Goal: Navigation & Orientation: Understand site structure

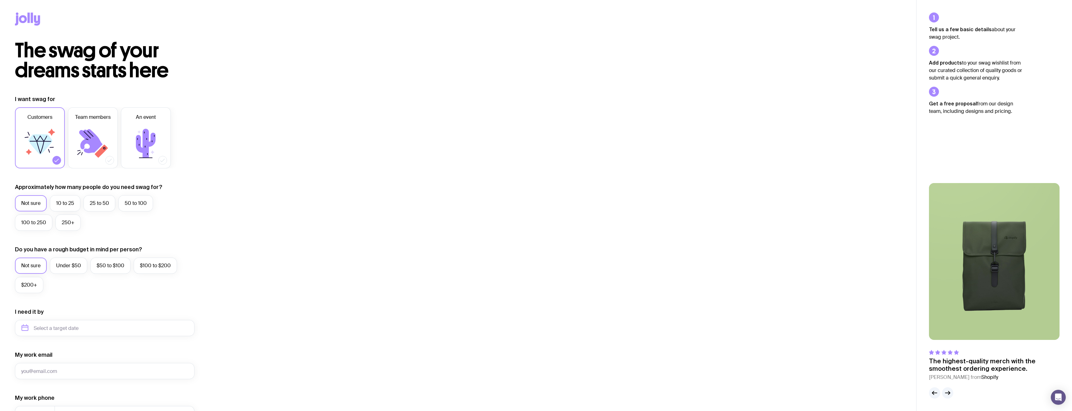
click at [29, 23] on icon at bounding box center [27, 18] width 25 height 13
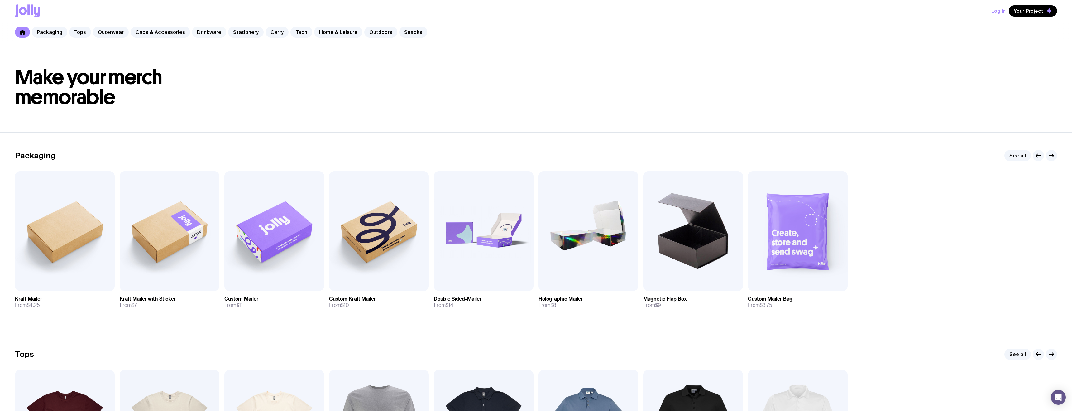
click at [197, 31] on link "Drinkware" at bounding box center [209, 31] width 34 height 11
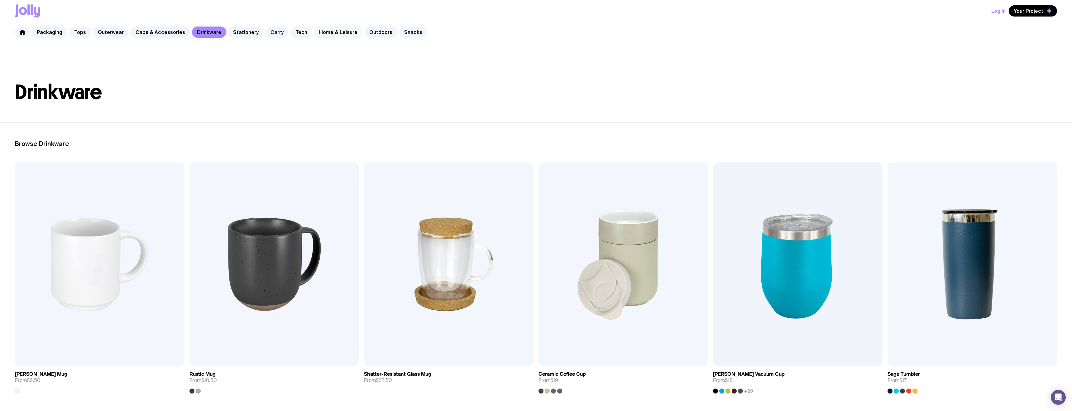
click at [333, 34] on link "Home & Leisure" at bounding box center [338, 31] width 48 height 11
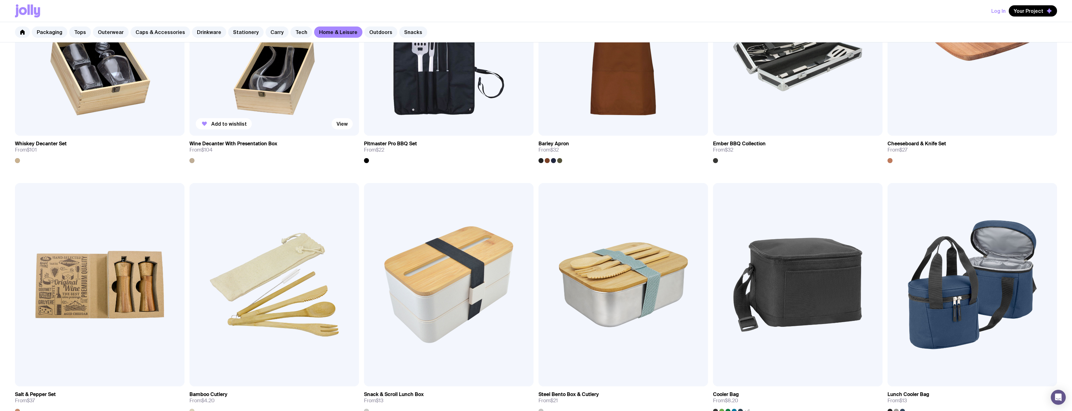
scroll to position [675, 0]
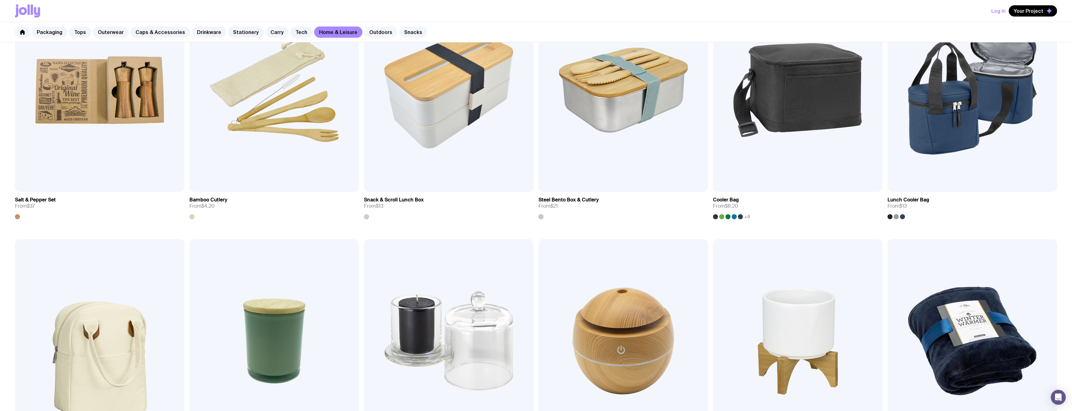
click at [372, 31] on link "Outdoors" at bounding box center [380, 31] width 33 height 11
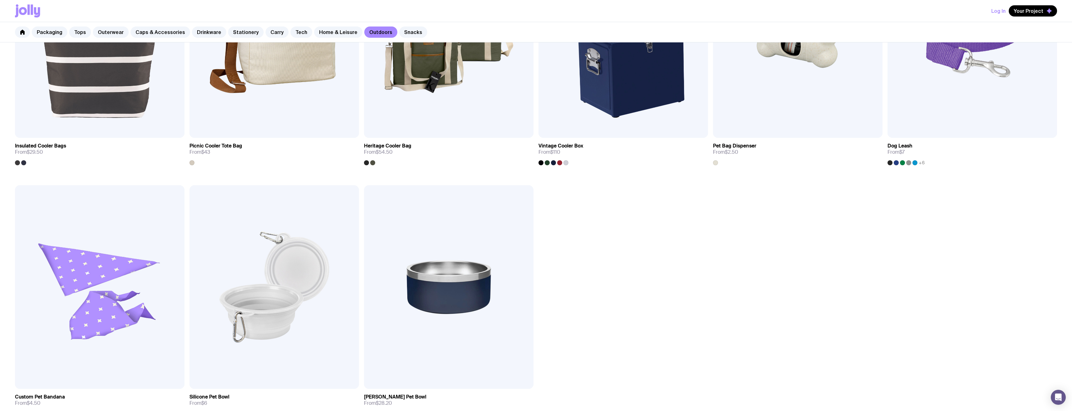
scroll to position [841, 0]
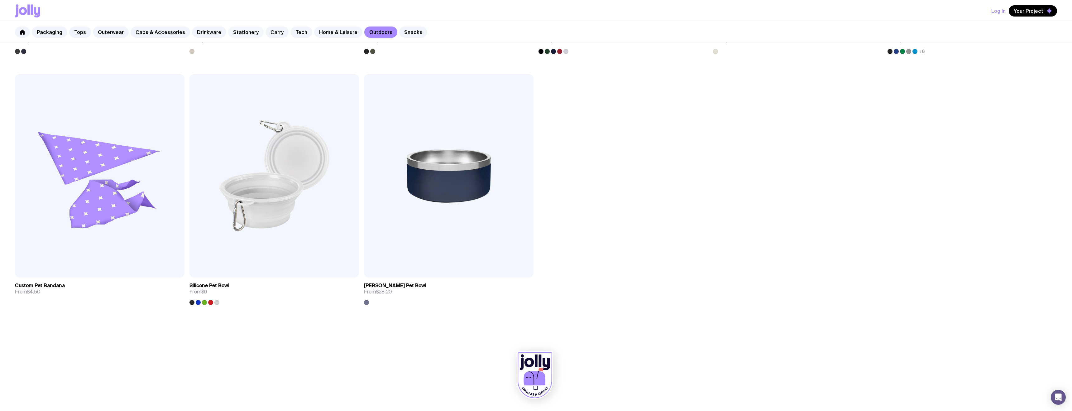
click at [240, 33] on link "Stationery" at bounding box center [246, 31] width 36 height 11
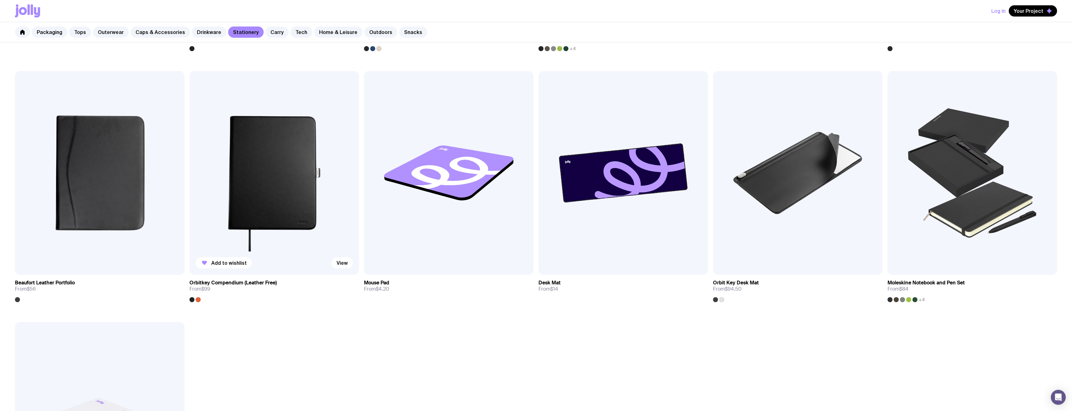
scroll to position [844, 0]
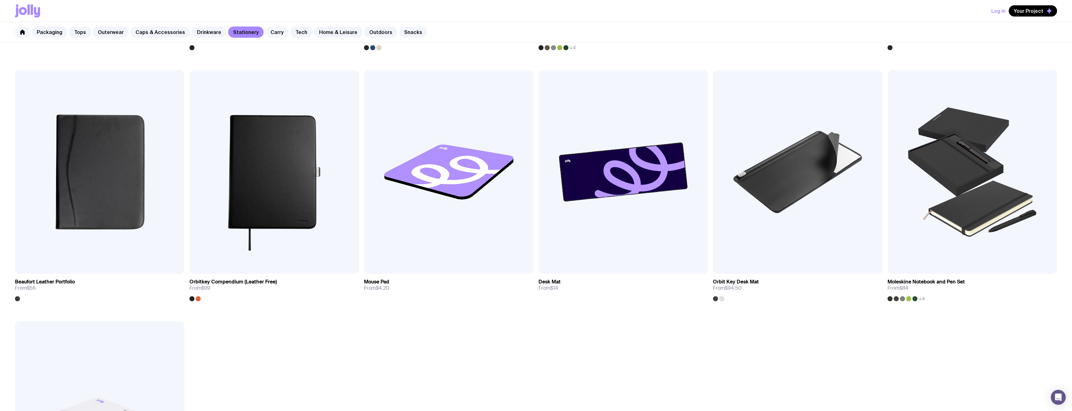
click at [268, 30] on link "Carry" at bounding box center [276, 31] width 23 height 11
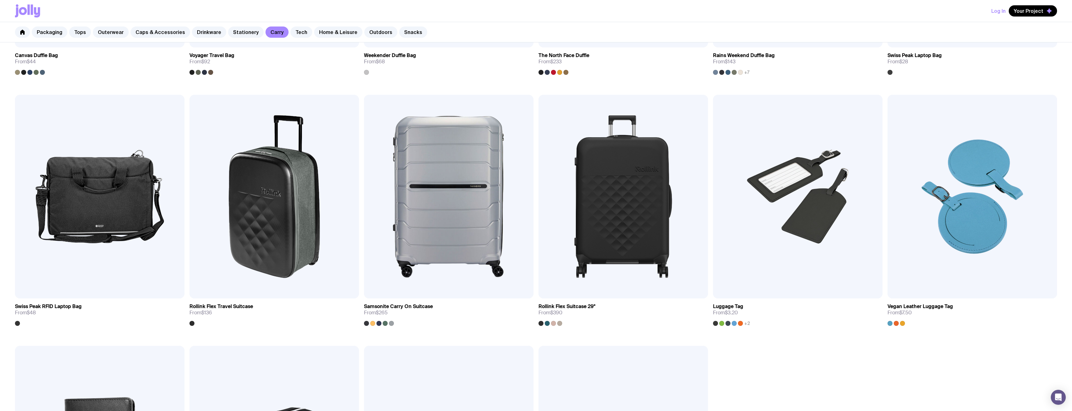
scroll to position [1342, 0]
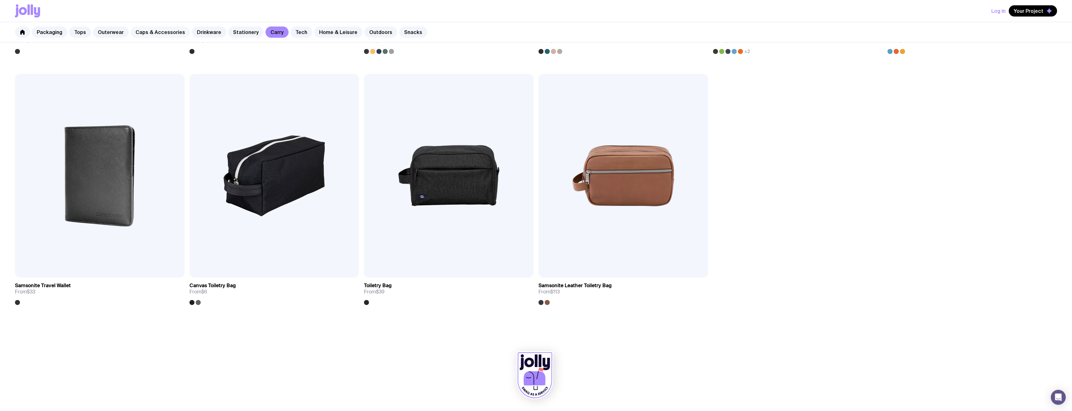
click at [160, 29] on link "Caps & Accessories" at bounding box center [161, 31] width 60 height 11
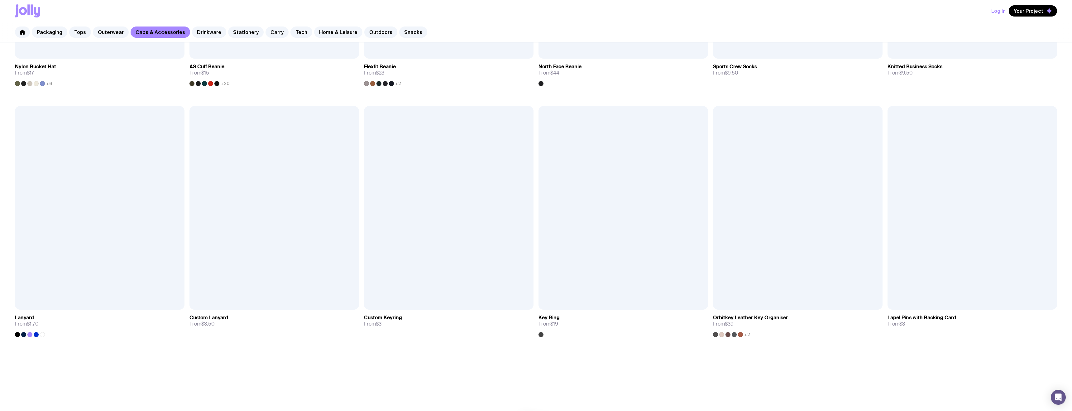
scroll to position [841, 0]
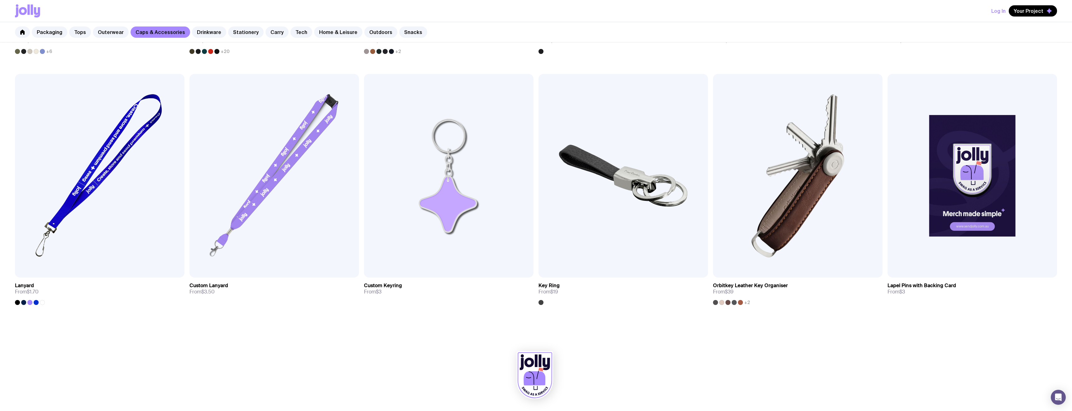
click at [235, 40] on div "Packaging Tops Outerwear Caps & Accessories Drinkware Stationery Carry Tech Hom…" at bounding box center [536, 32] width 1072 height 20
click at [237, 33] on link "Stationery" at bounding box center [246, 31] width 36 height 11
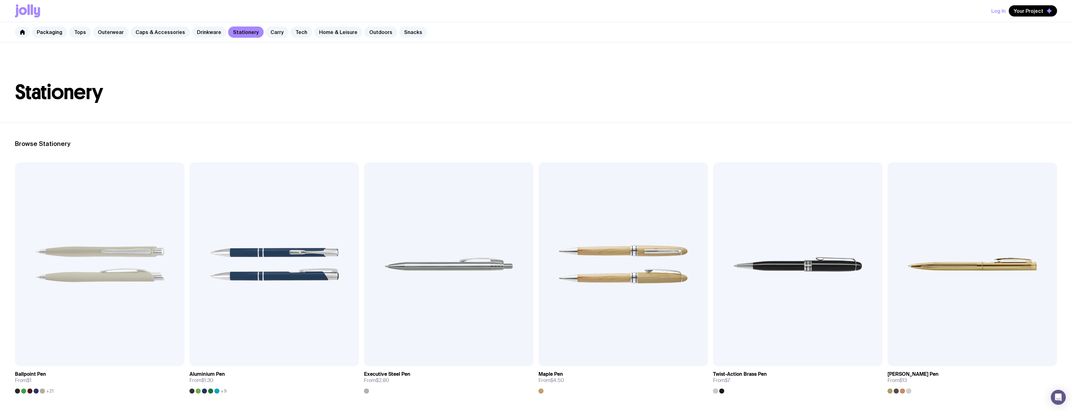
click at [99, 26] on div "Packaging Tops Outerwear Caps & Accessories Drinkware Stationery Carry Tech Hom…" at bounding box center [536, 32] width 1072 height 20
click at [102, 31] on link "Outerwear" at bounding box center [111, 31] width 36 height 11
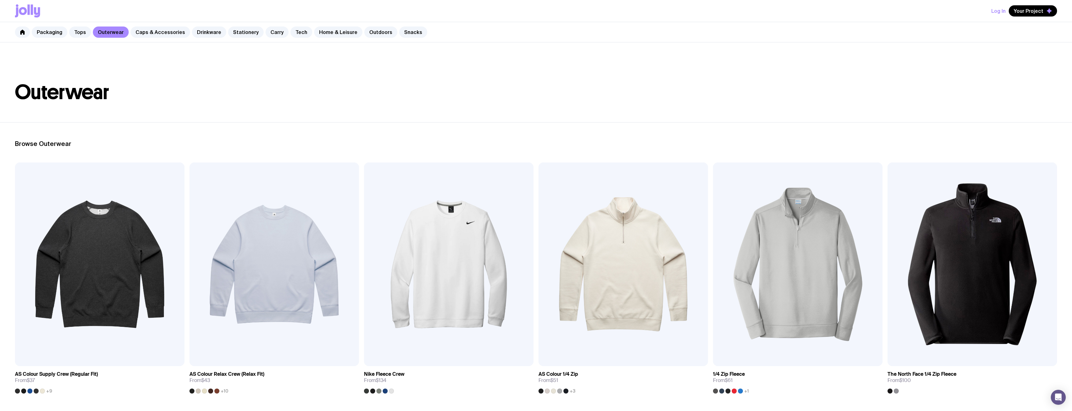
scroll to position [21, 0]
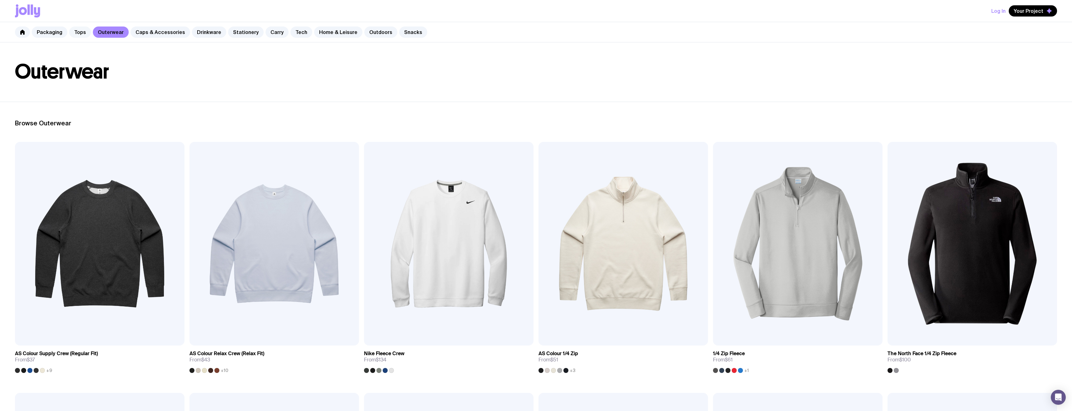
click at [78, 31] on link "Tops" at bounding box center [80, 31] width 22 height 11
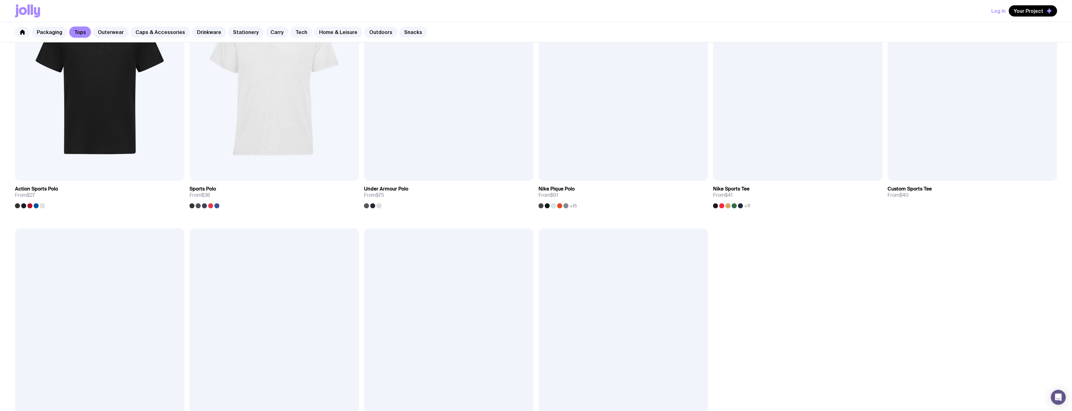
scroll to position [590, 0]
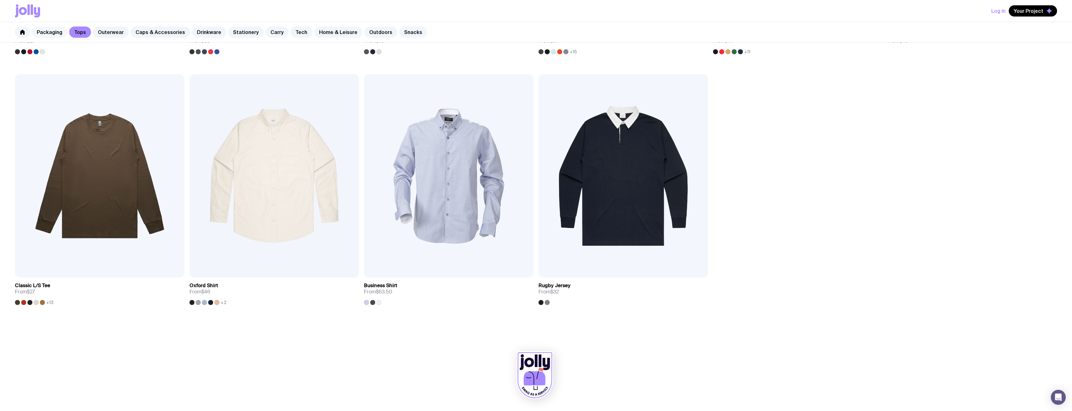
click at [48, 35] on link "Packaging" at bounding box center [50, 31] width 36 height 11
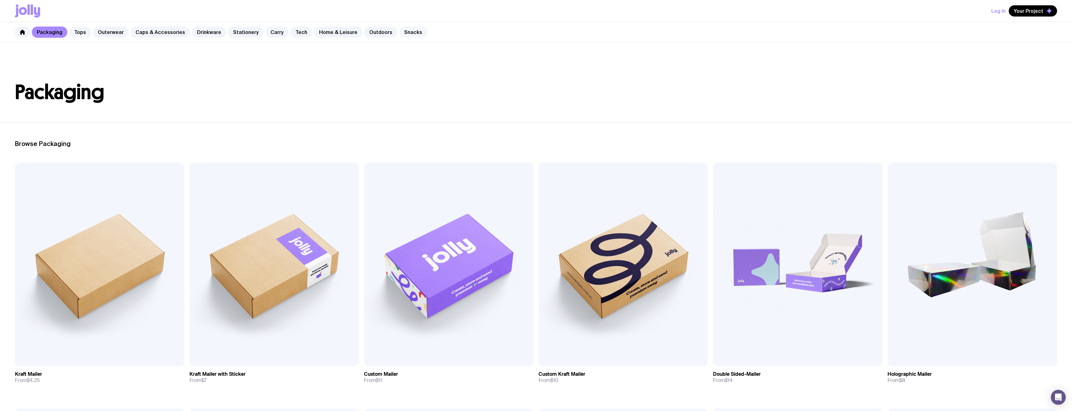
click at [400, 29] on link "Snacks" at bounding box center [413, 31] width 28 height 11
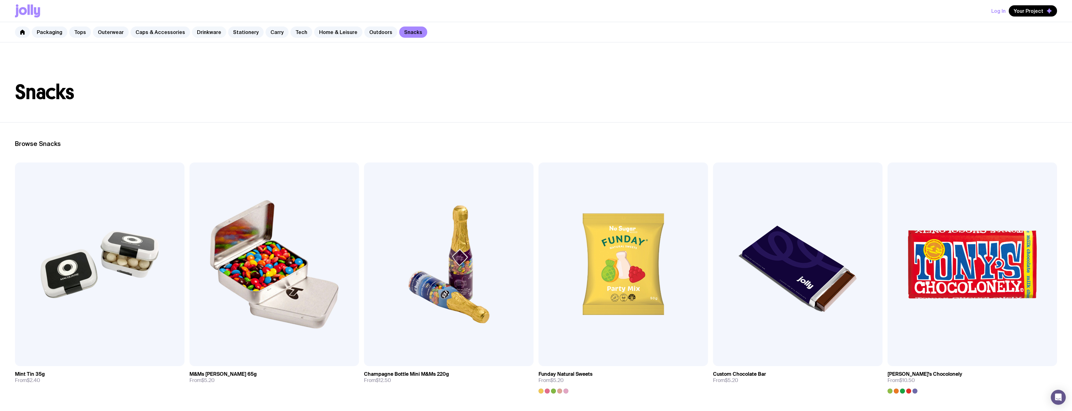
click at [206, 31] on link "Drinkware" at bounding box center [209, 31] width 34 height 11
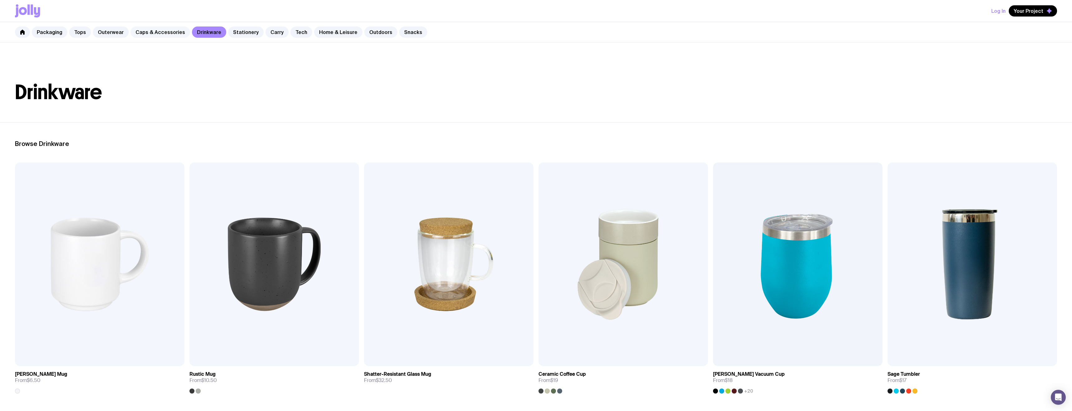
click at [162, 31] on link "Caps & Accessories" at bounding box center [161, 31] width 60 height 11
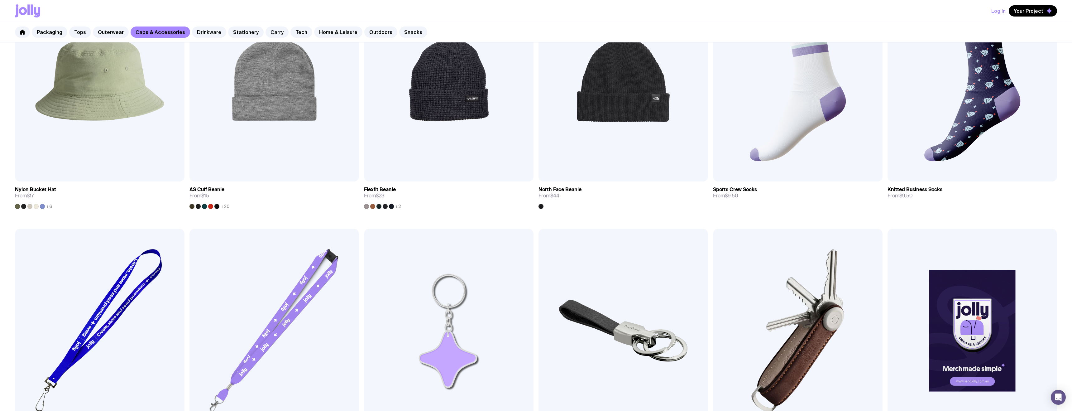
scroll to position [841, 0]
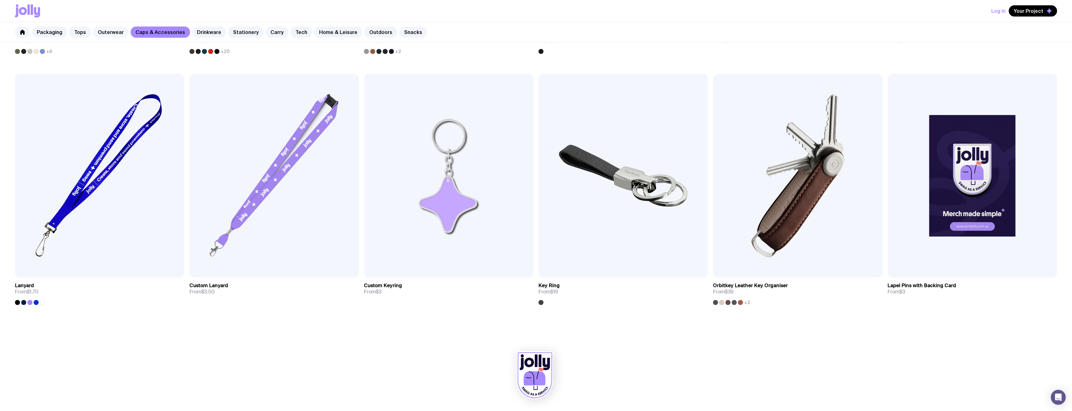
click at [105, 31] on link "Outerwear" at bounding box center [111, 31] width 36 height 11
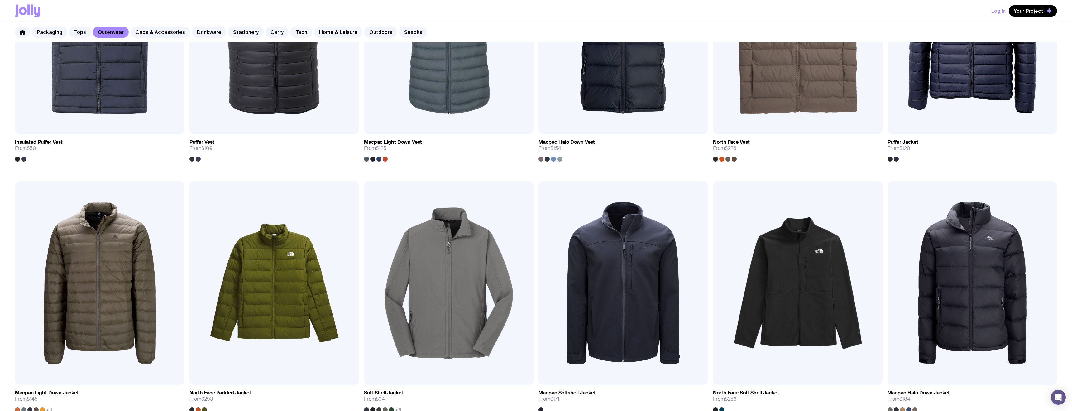
scroll to position [841, 0]
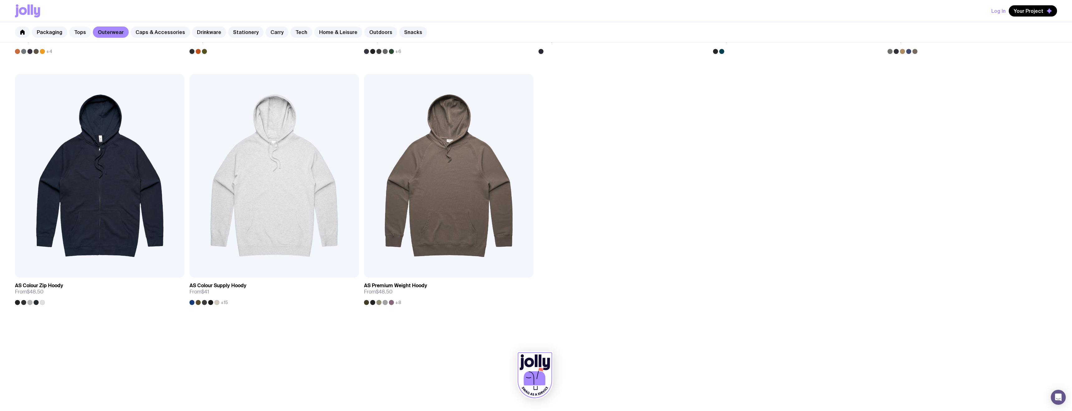
click at [74, 26] on link "Tops" at bounding box center [80, 31] width 22 height 11
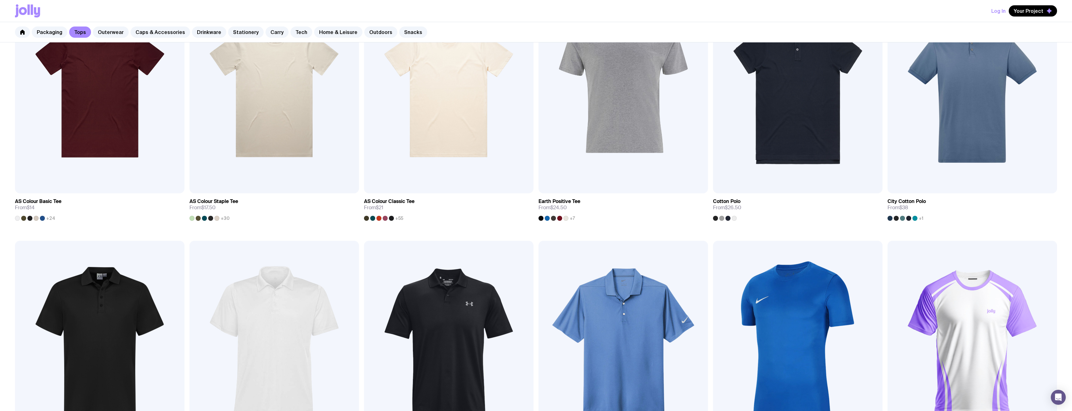
scroll to position [67, 0]
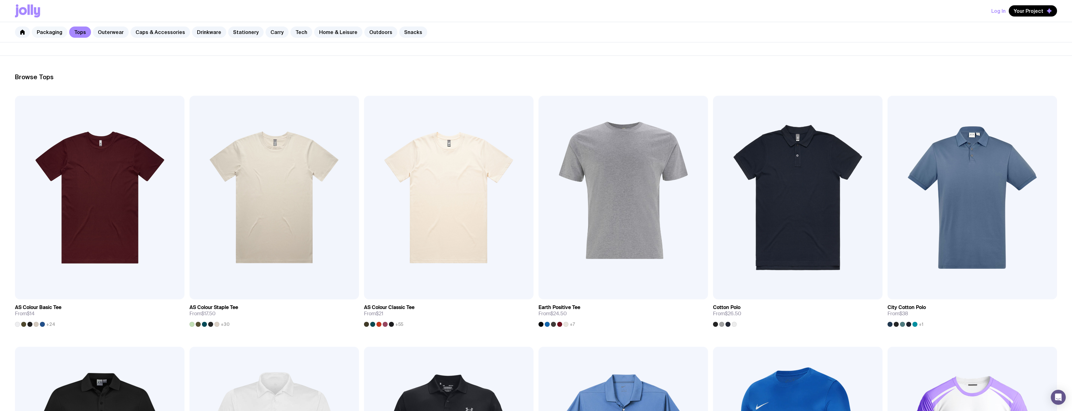
click at [42, 32] on link "Packaging" at bounding box center [50, 31] width 36 height 11
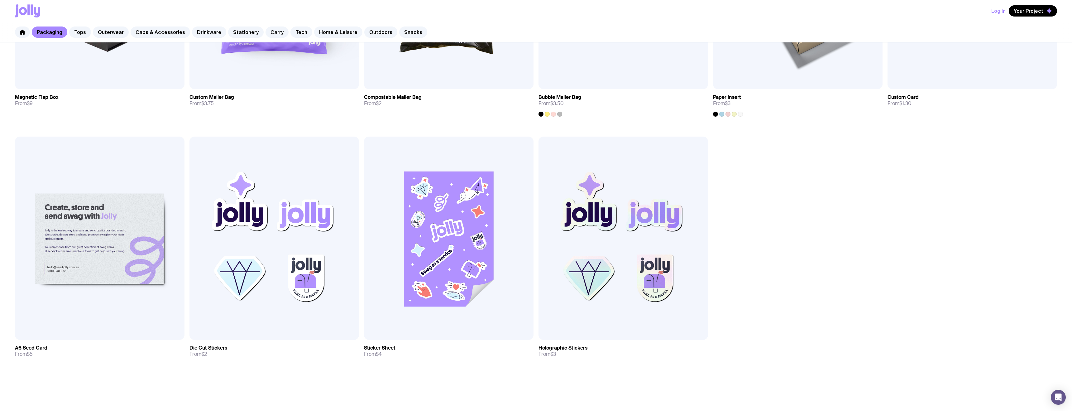
scroll to position [580, 0]
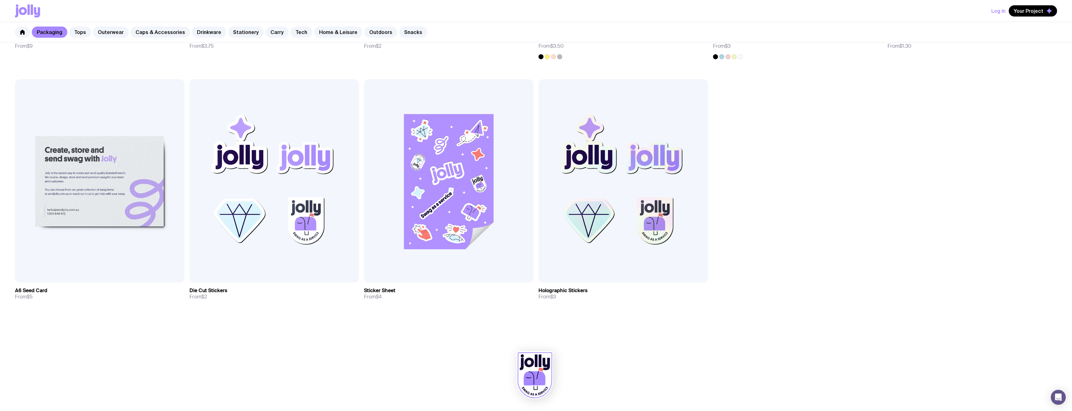
click at [544, 374] on icon at bounding box center [534, 378] width 22 height 14
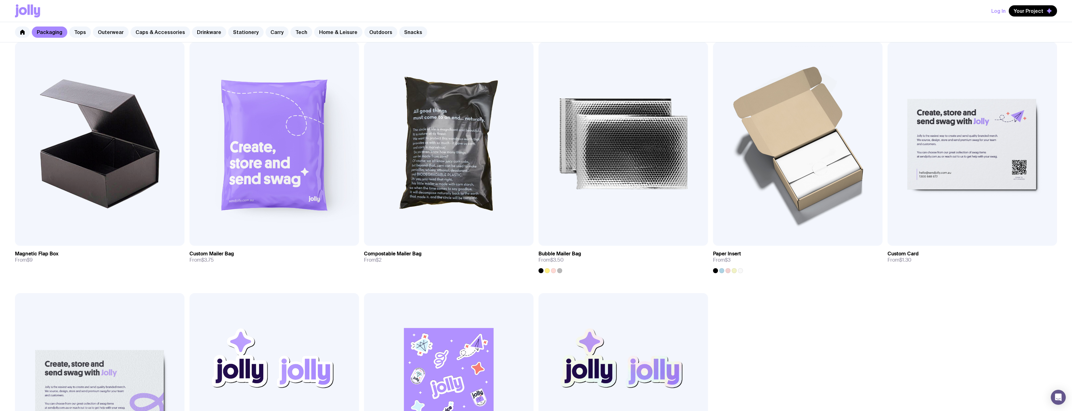
scroll to position [366, 0]
click at [245, 33] on link "Stationery" at bounding box center [246, 31] width 36 height 11
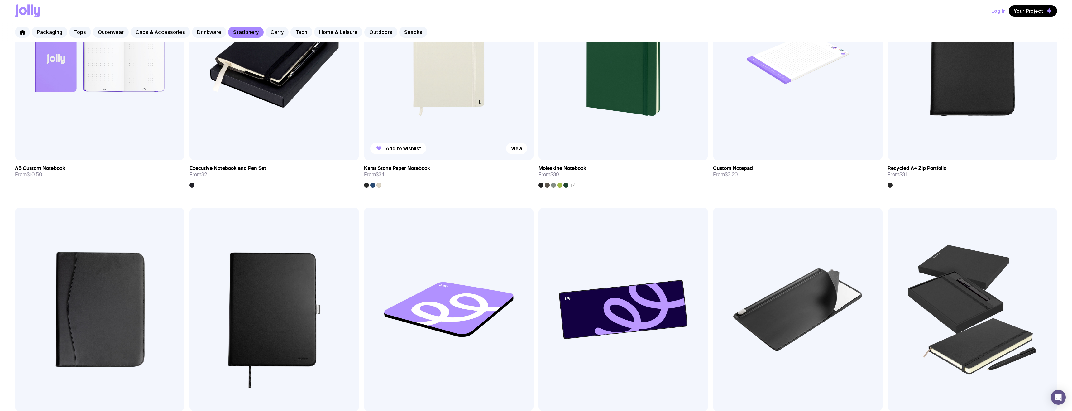
scroll to position [714, 0]
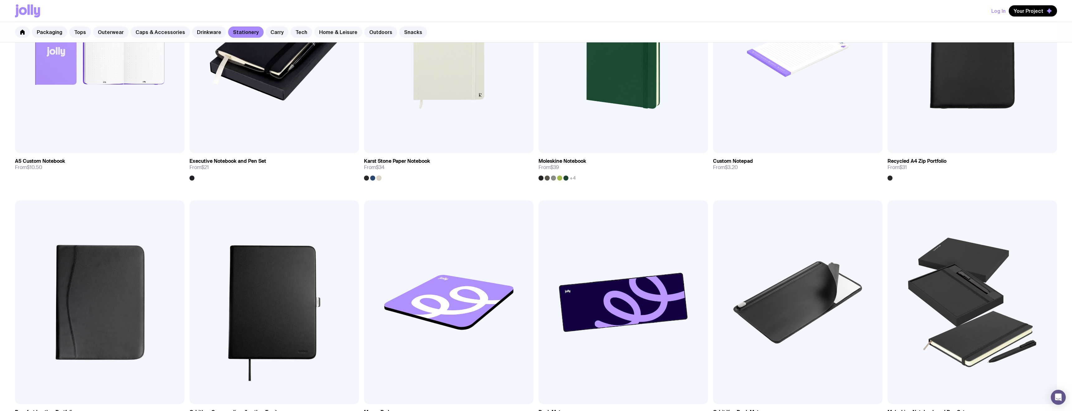
click at [336, 35] on link "Home & Leisure" at bounding box center [338, 31] width 48 height 11
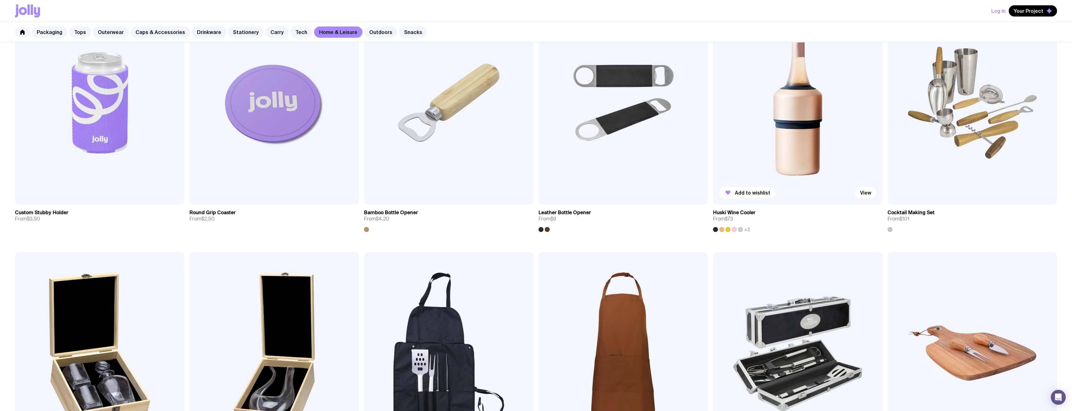
scroll to position [161, 0]
click at [402, 32] on link "Snacks" at bounding box center [413, 31] width 28 height 11
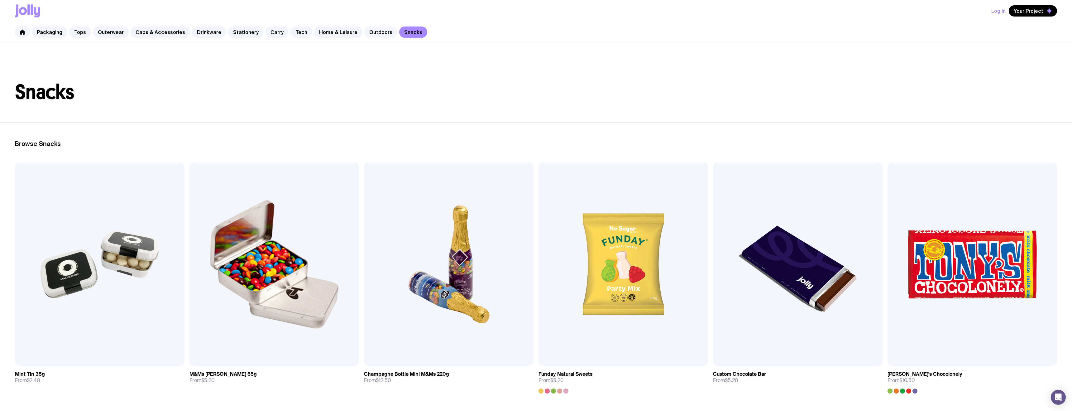
click at [364, 31] on link "Outdoors" at bounding box center [380, 31] width 33 height 11
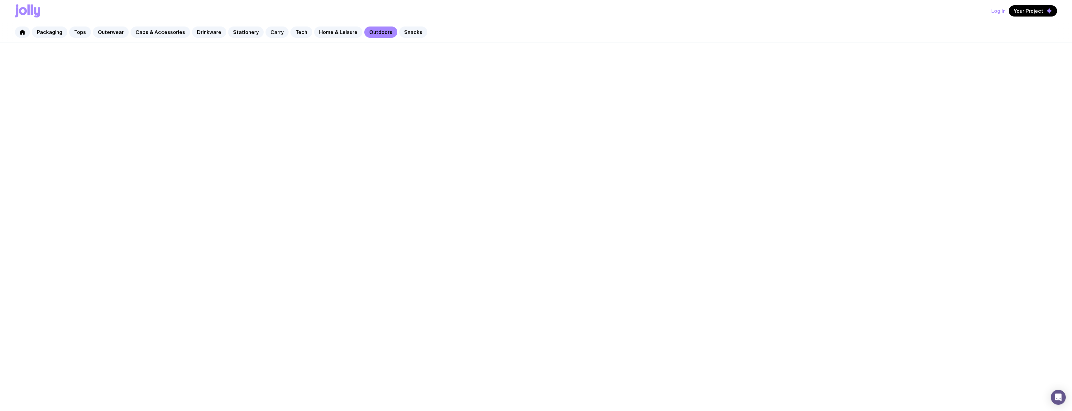
click at [364, 31] on link "Outdoors" at bounding box center [380, 31] width 33 height 11
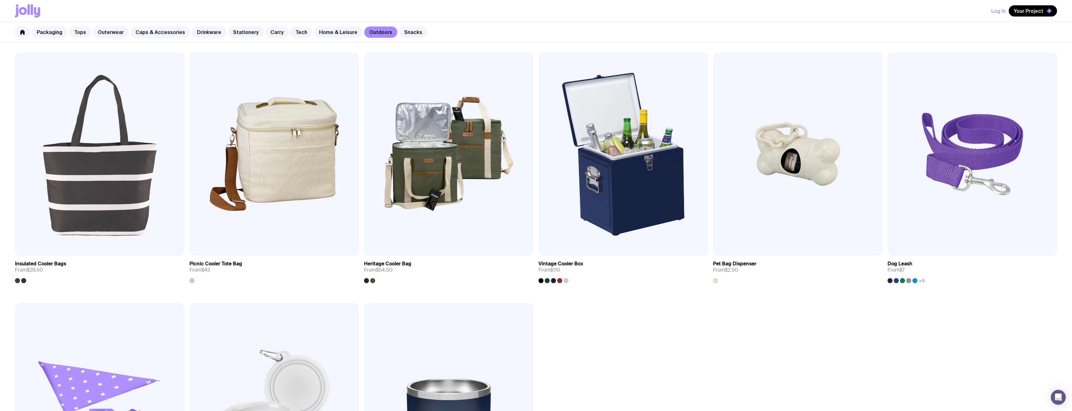
scroll to position [635, 0]
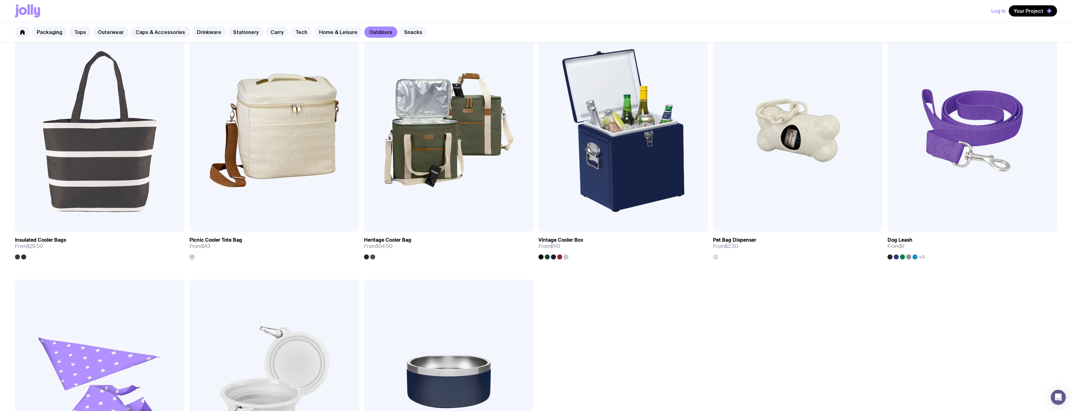
click at [290, 32] on link "Tech" at bounding box center [301, 31] width 22 height 11
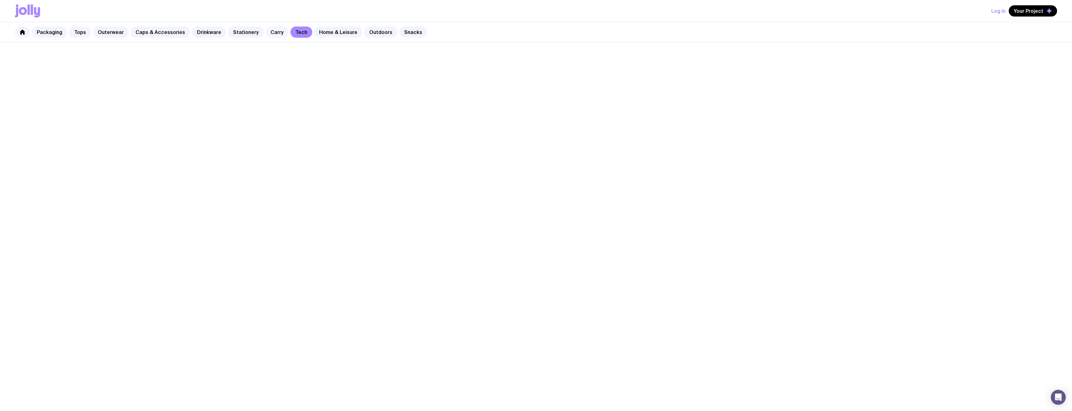
click at [265, 34] on link "Carry" at bounding box center [276, 31] width 23 height 11
